Goal: Understand process/instructions: Learn about a topic

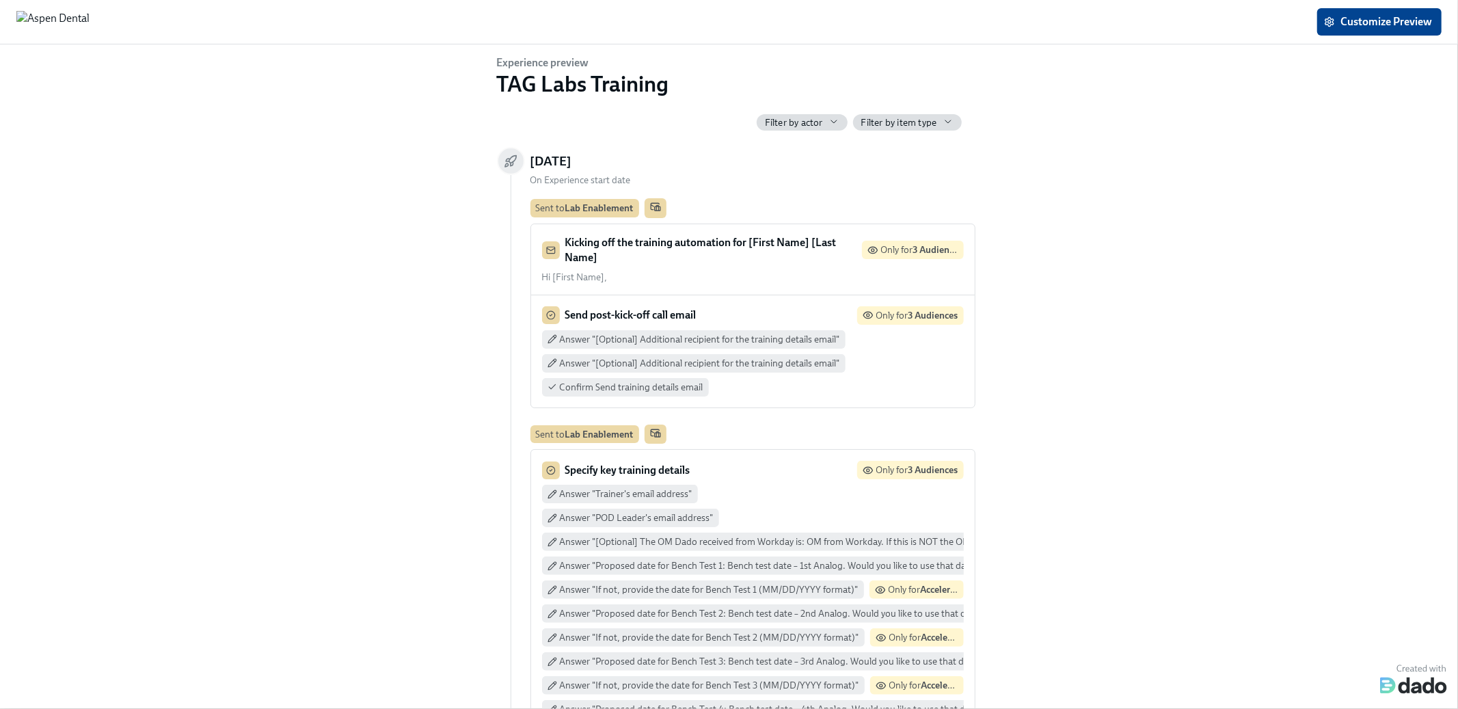
click at [710, 249] on p "Kicking off the training automation for [First Name] [Last Name]" at bounding box center [710, 250] width 291 height 30
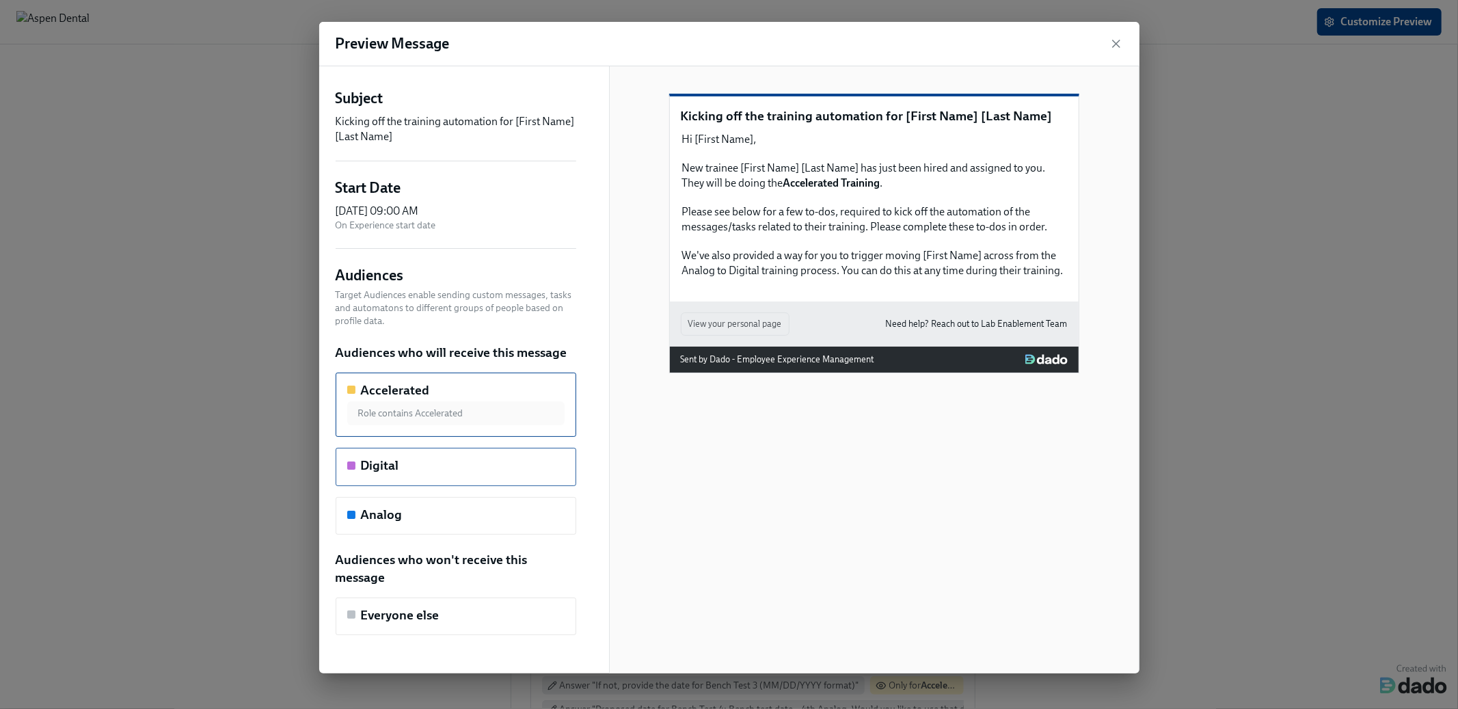
click at [431, 459] on div "Digital" at bounding box center [455, 466] width 217 height 18
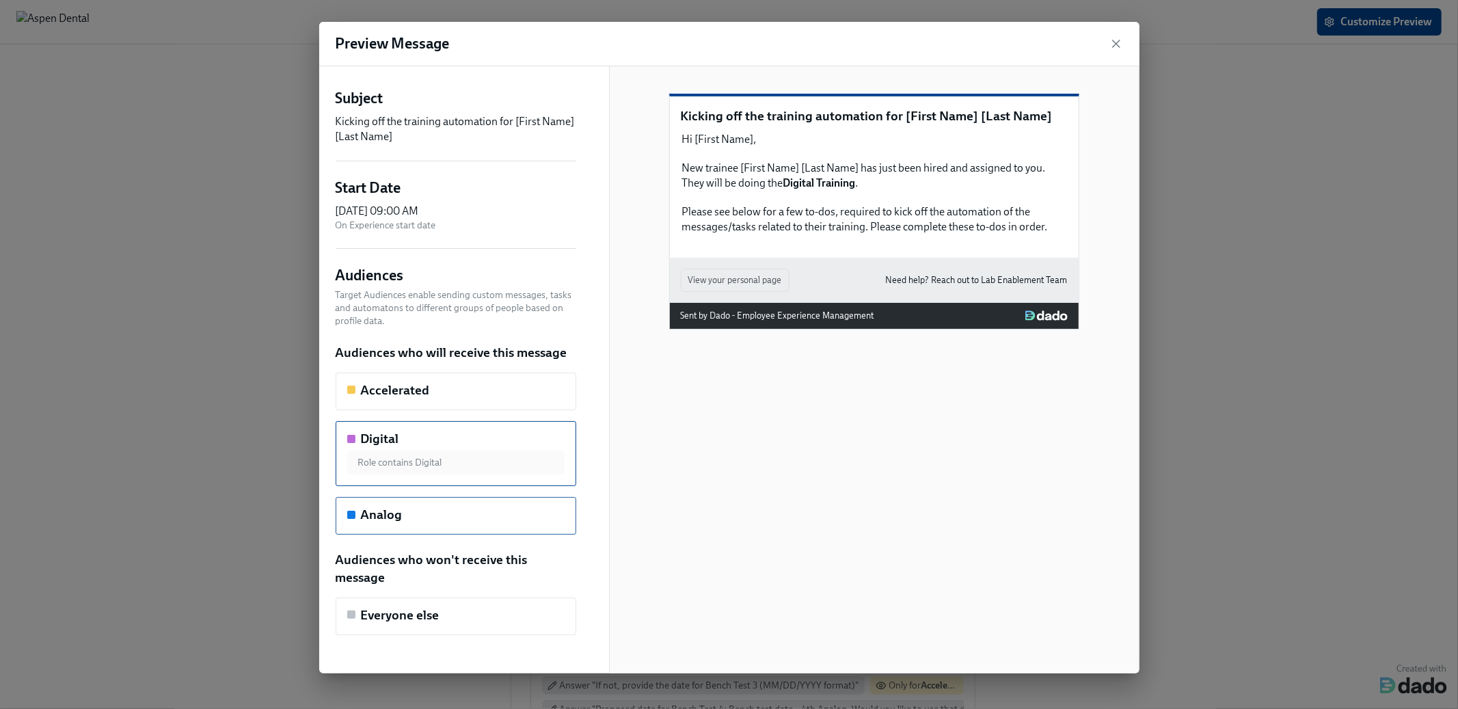
click at [432, 500] on div "Analog" at bounding box center [456, 516] width 241 height 38
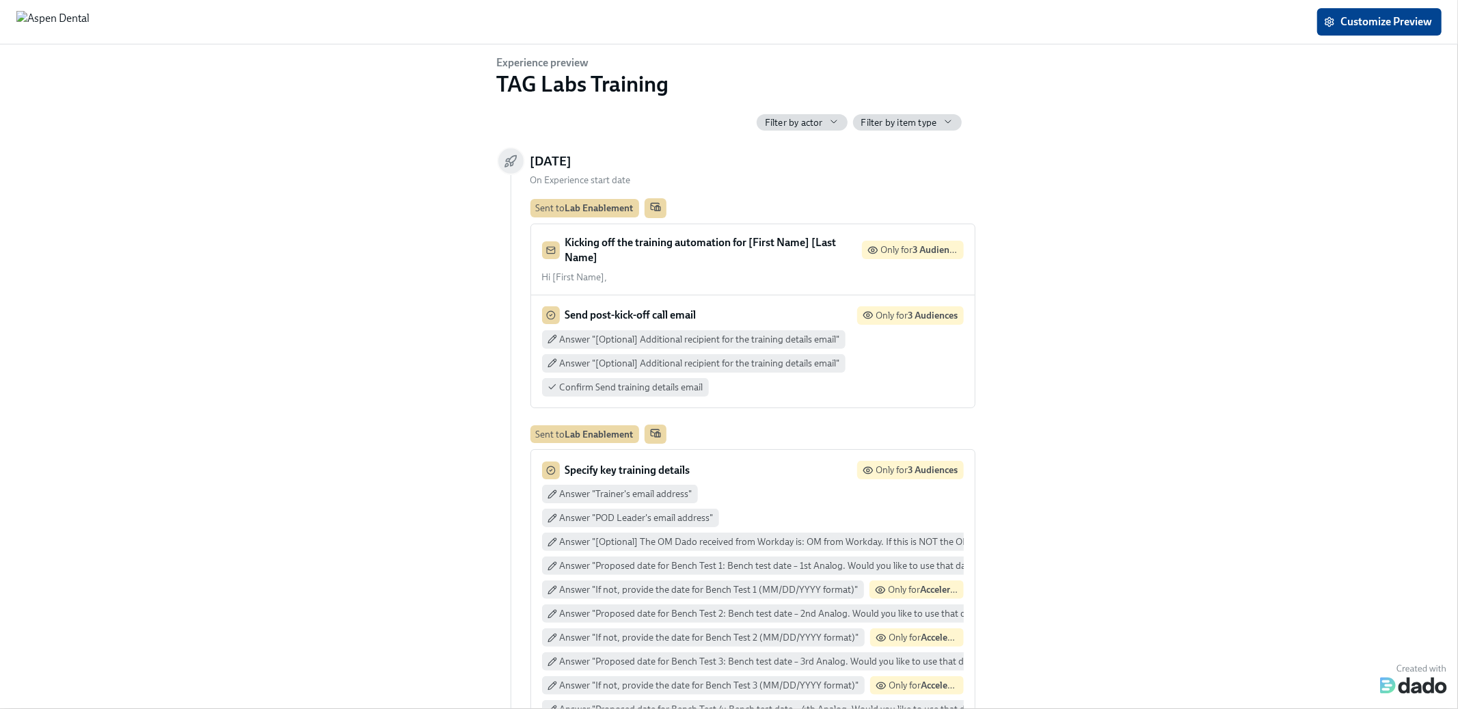
click at [866, 397] on div "Send post-kick-off call email Only for 3 Audiences Answer "[Optional] Additiona…" at bounding box center [753, 351] width 444 height 112
click at [648, 329] on div "Send post-kick-off call email Only for 3 Audiences Answer "[Optional] Additiona…" at bounding box center [753, 351] width 422 height 90
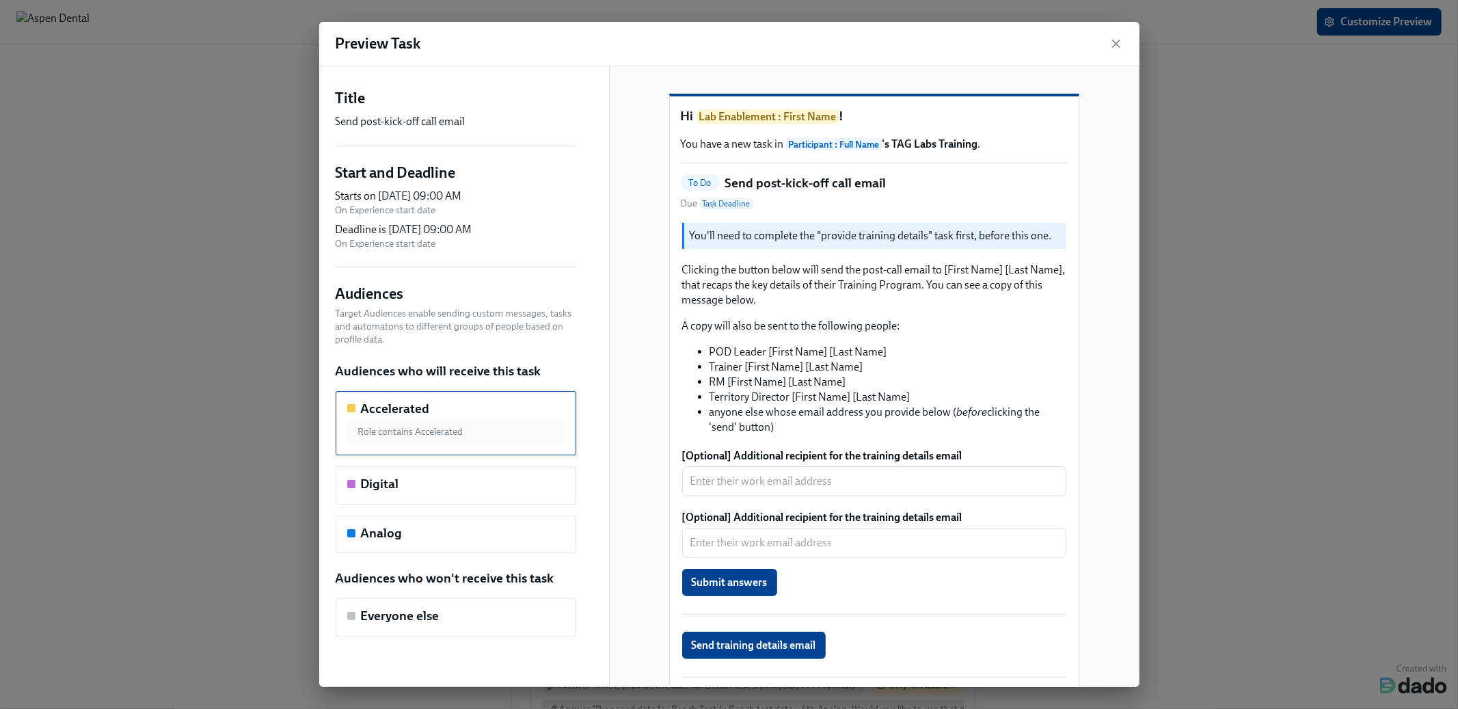
scroll to position [1, 0]
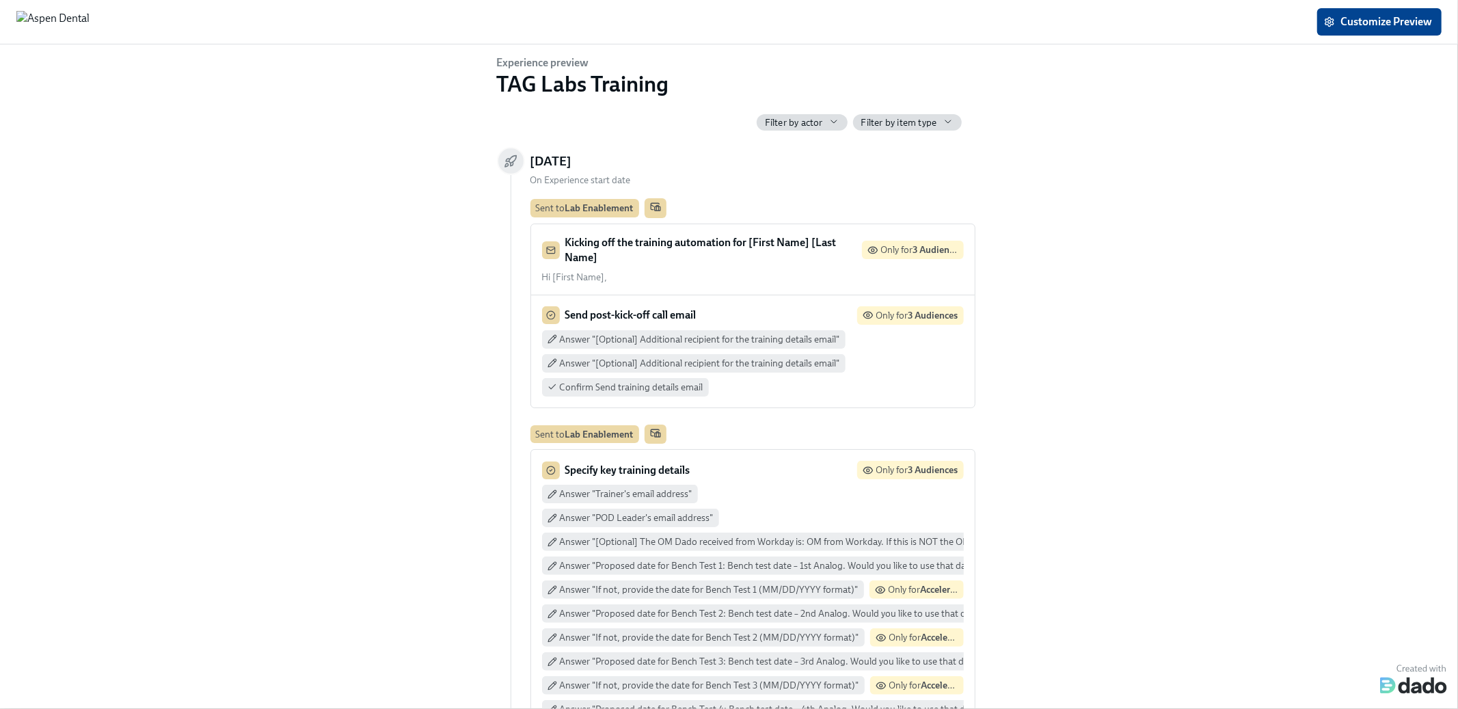
click at [808, 495] on div "Answer "Trainer's email address" Answer "POD Leader's email address" Answer "[O…" at bounding box center [753, 709] width 422 height 449
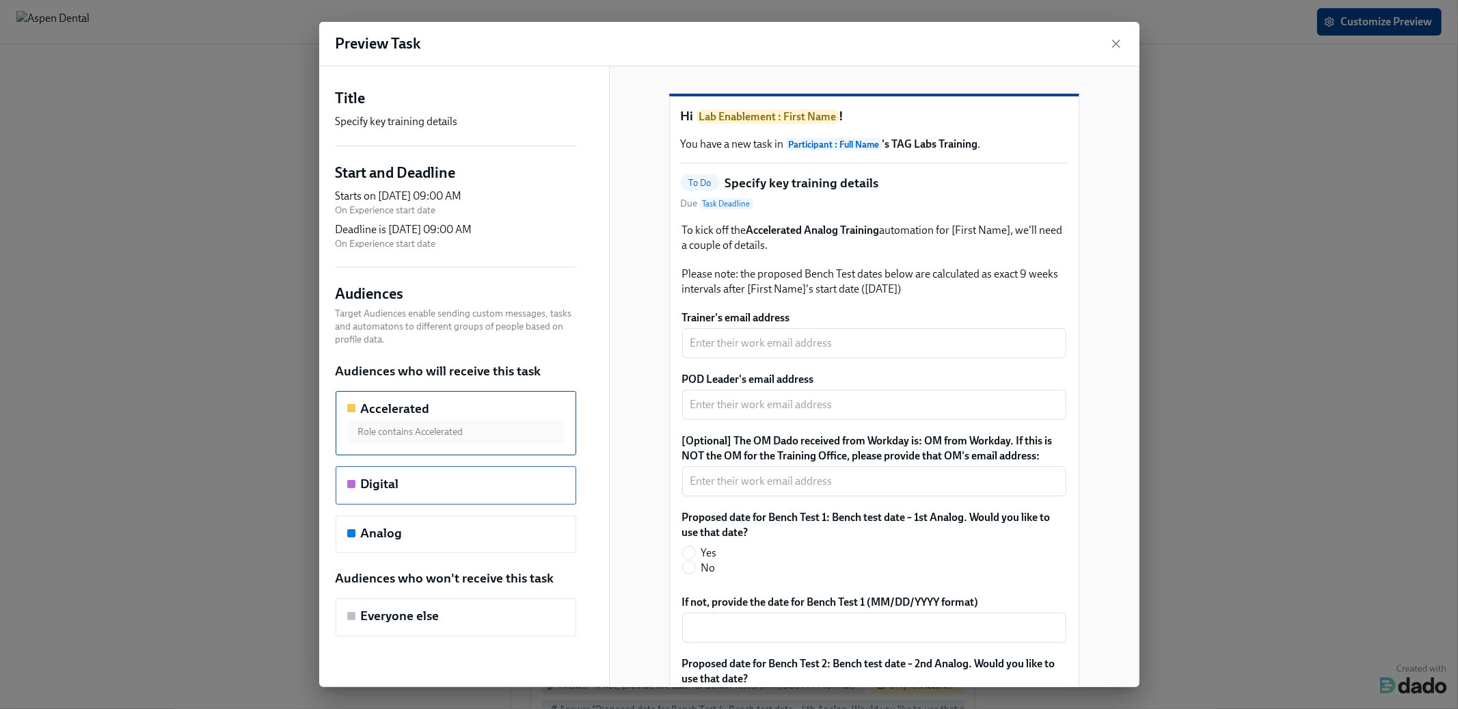
click at [398, 484] on h5 "Digital" at bounding box center [380, 484] width 38 height 18
click at [429, 402] on div "Accelerated" at bounding box center [455, 409] width 217 height 18
click at [419, 465] on div "Audiences who will receive this task Accelerated Role contains Accelerated Digi…" at bounding box center [456, 457] width 241 height 191
click at [413, 489] on div "Digital" at bounding box center [455, 484] width 217 height 18
click at [412, 550] on div "Analog" at bounding box center [456, 534] width 241 height 38
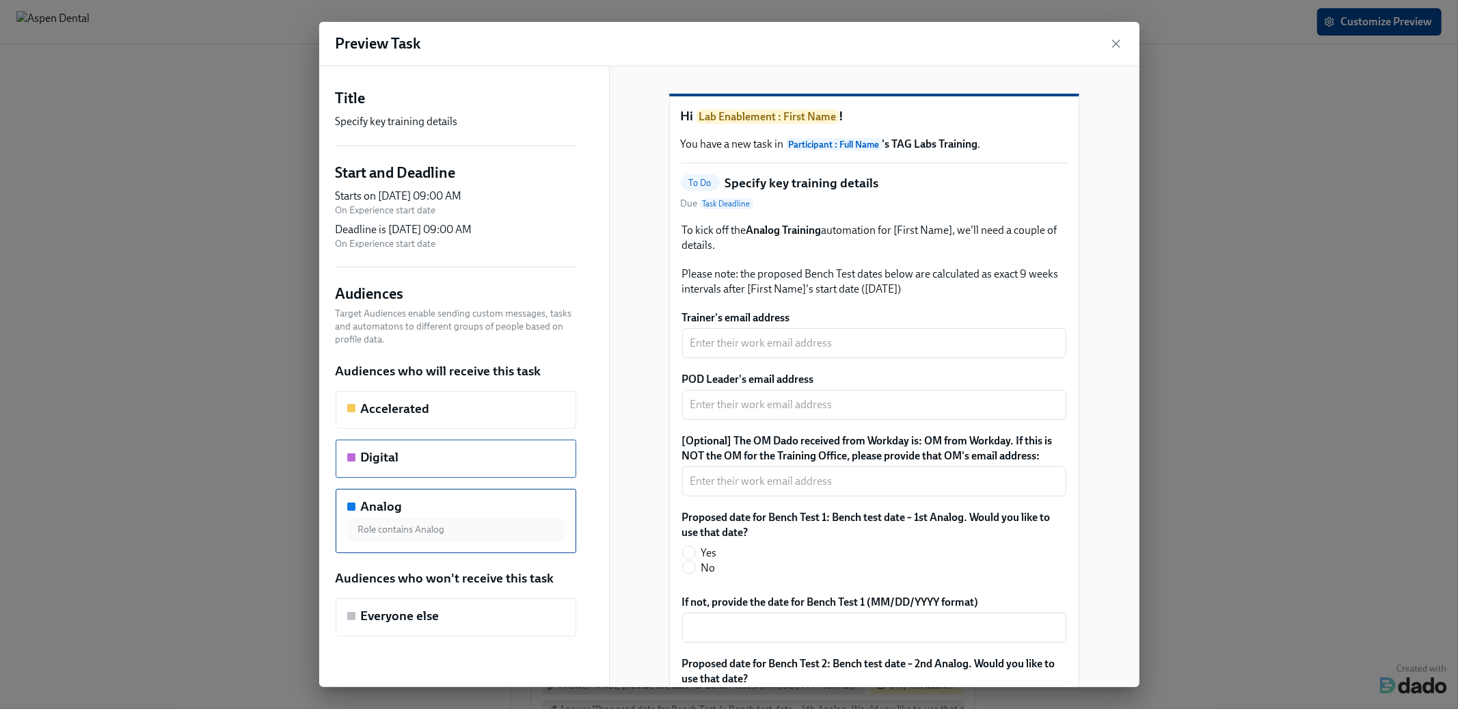
click at [441, 470] on div "Digital" at bounding box center [456, 458] width 241 height 38
click at [442, 403] on div "Accelerated" at bounding box center [455, 409] width 217 height 18
click at [444, 551] on div "Analog" at bounding box center [456, 534] width 241 height 38
